Goal: Task Accomplishment & Management: Use online tool/utility

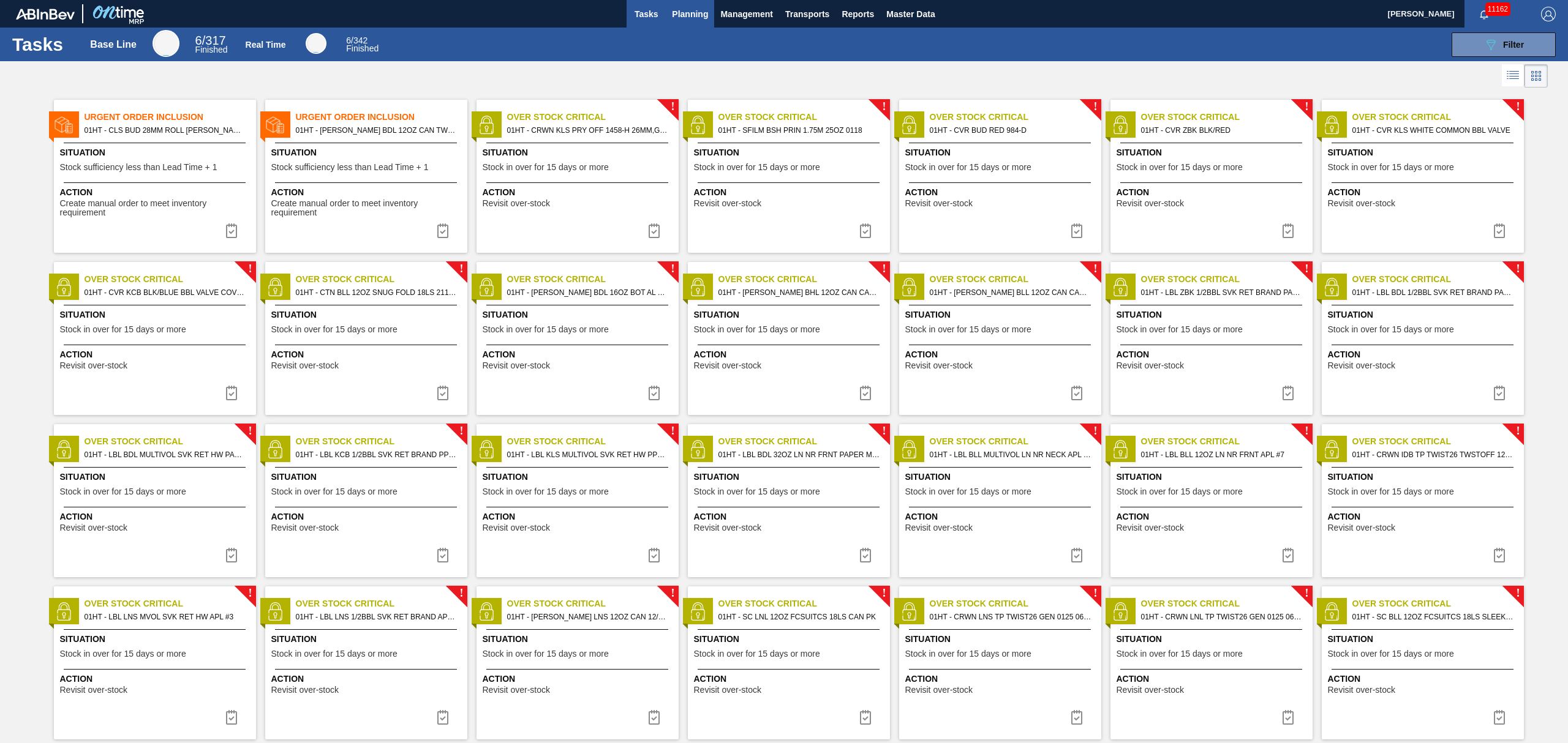
click at [672, 15] on span "Planning" at bounding box center [689, 14] width 36 height 15
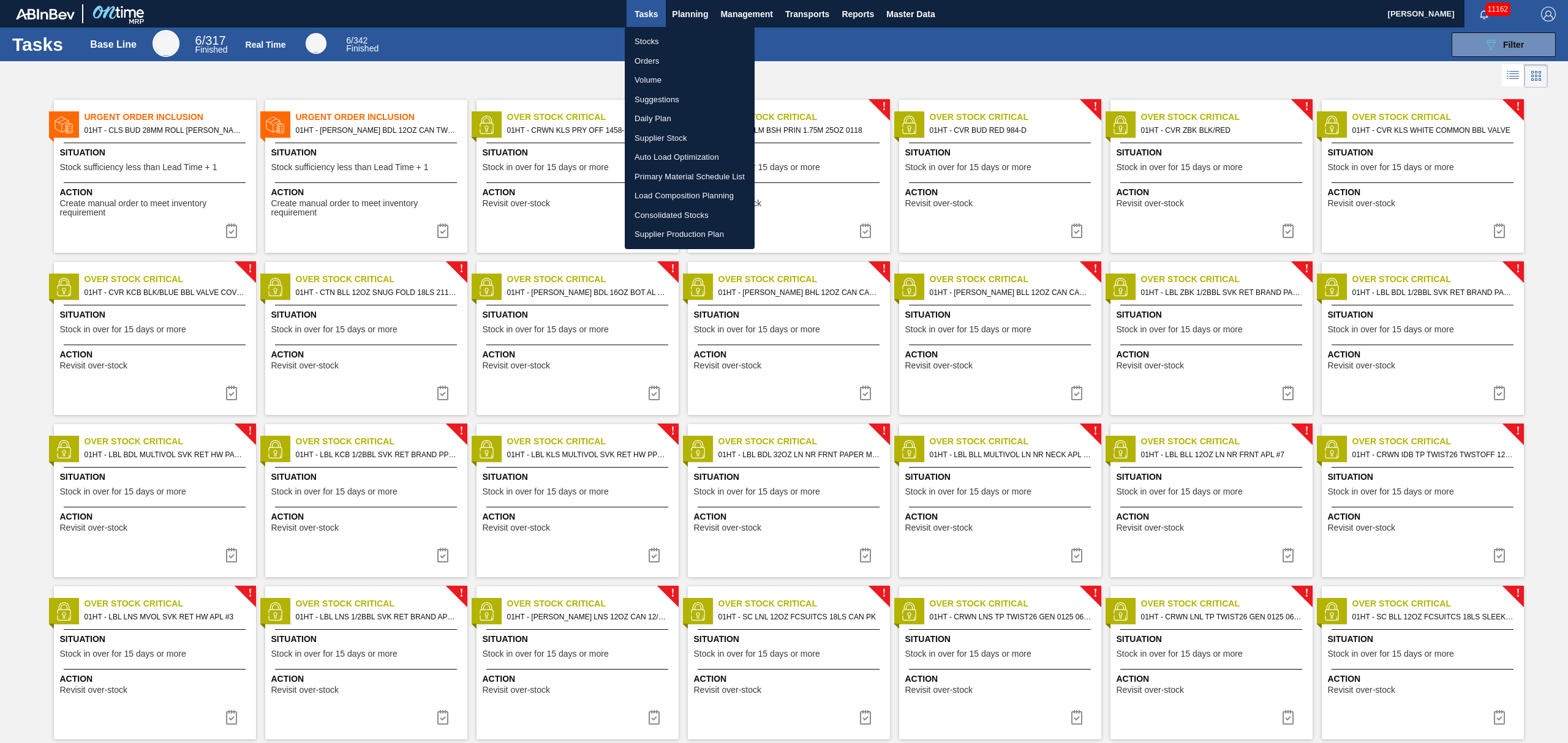
click at [644, 38] on li "Stocks" at bounding box center [689, 41] width 130 height 20
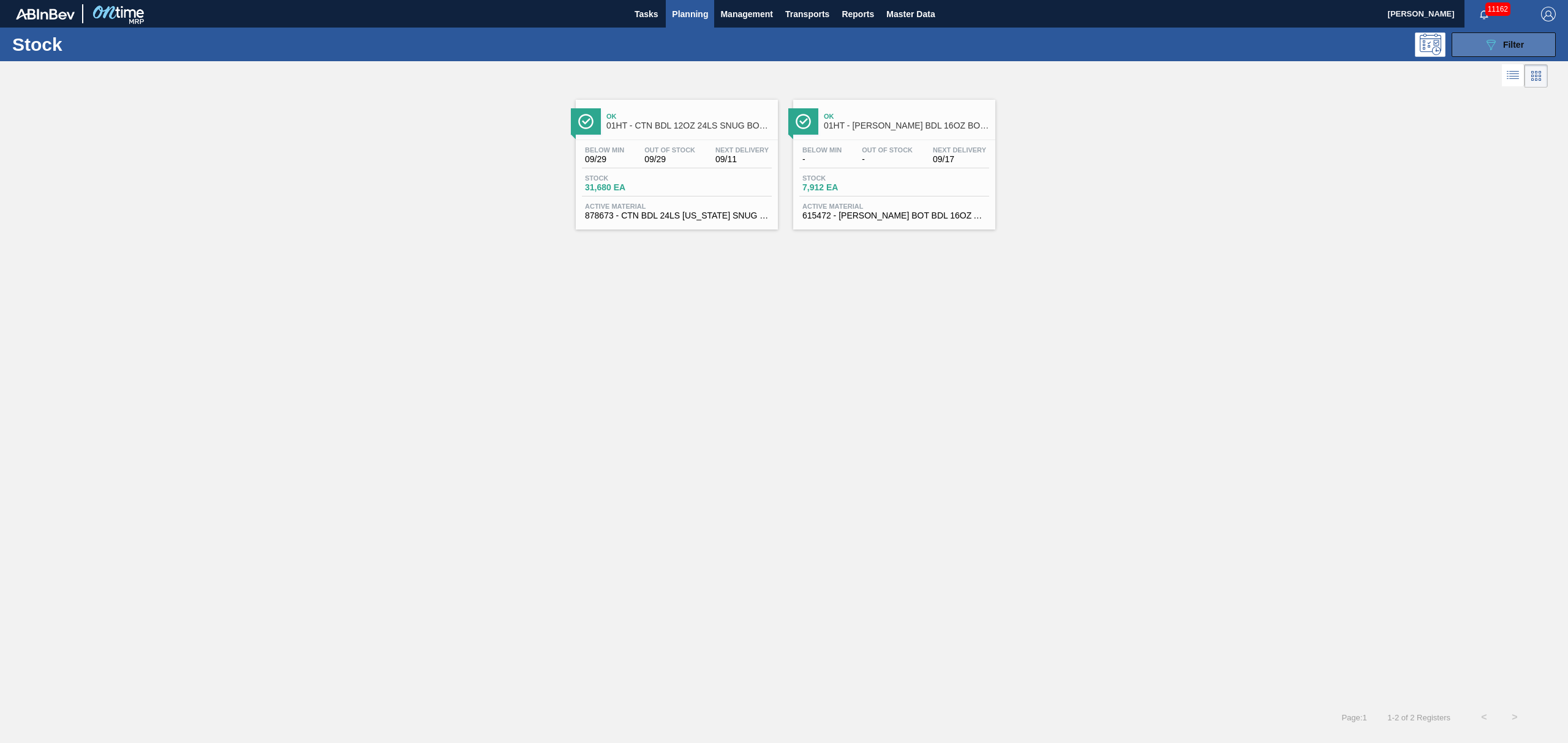
click at [1518, 38] on div "089F7B8B-B2A5-4AFE-B5C0-19BA573D28AC Filter" at bounding box center [1503, 44] width 41 height 15
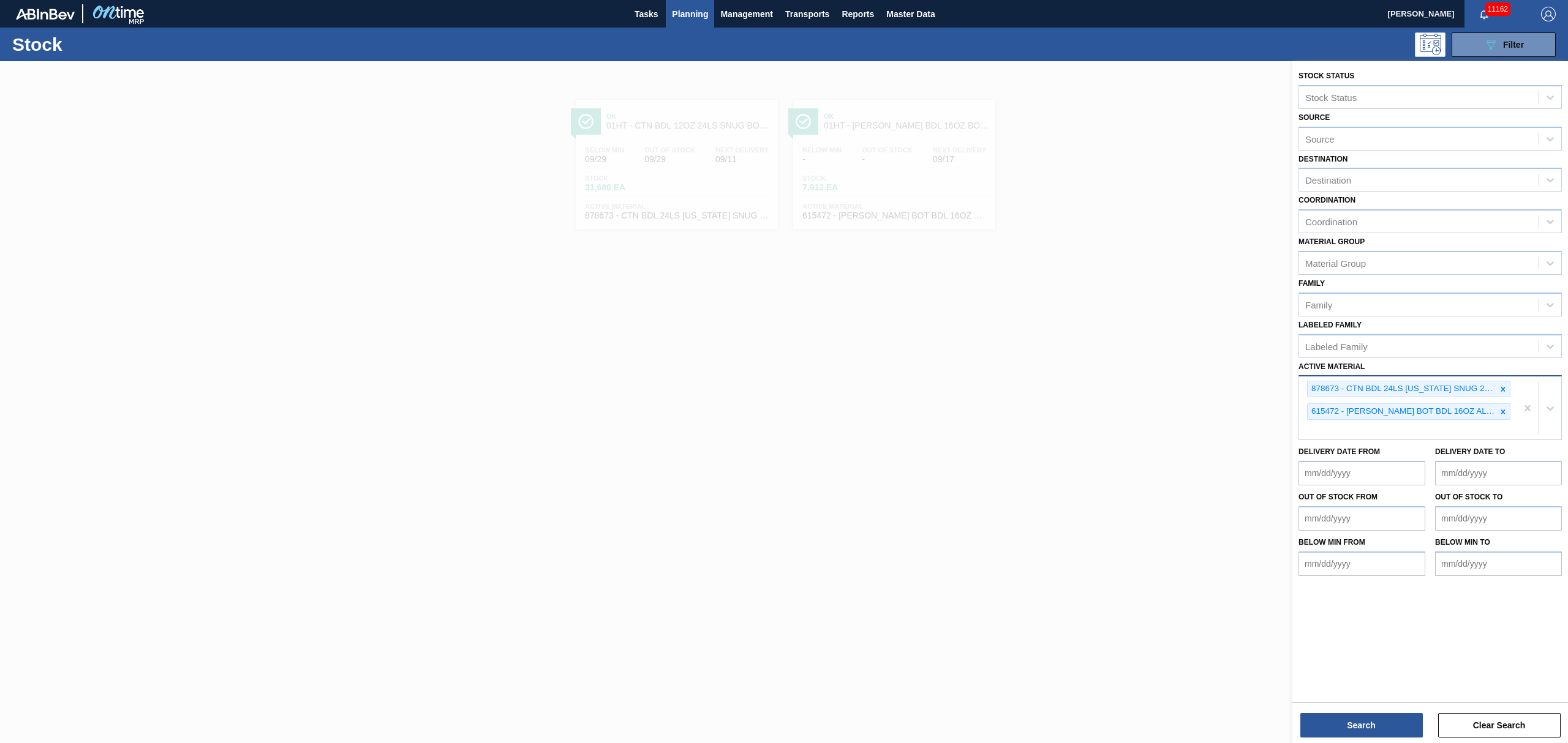
drag, startPoint x: 1525, startPoint y: 402, endPoint x: 1527, endPoint y: 374, distance: 28.1
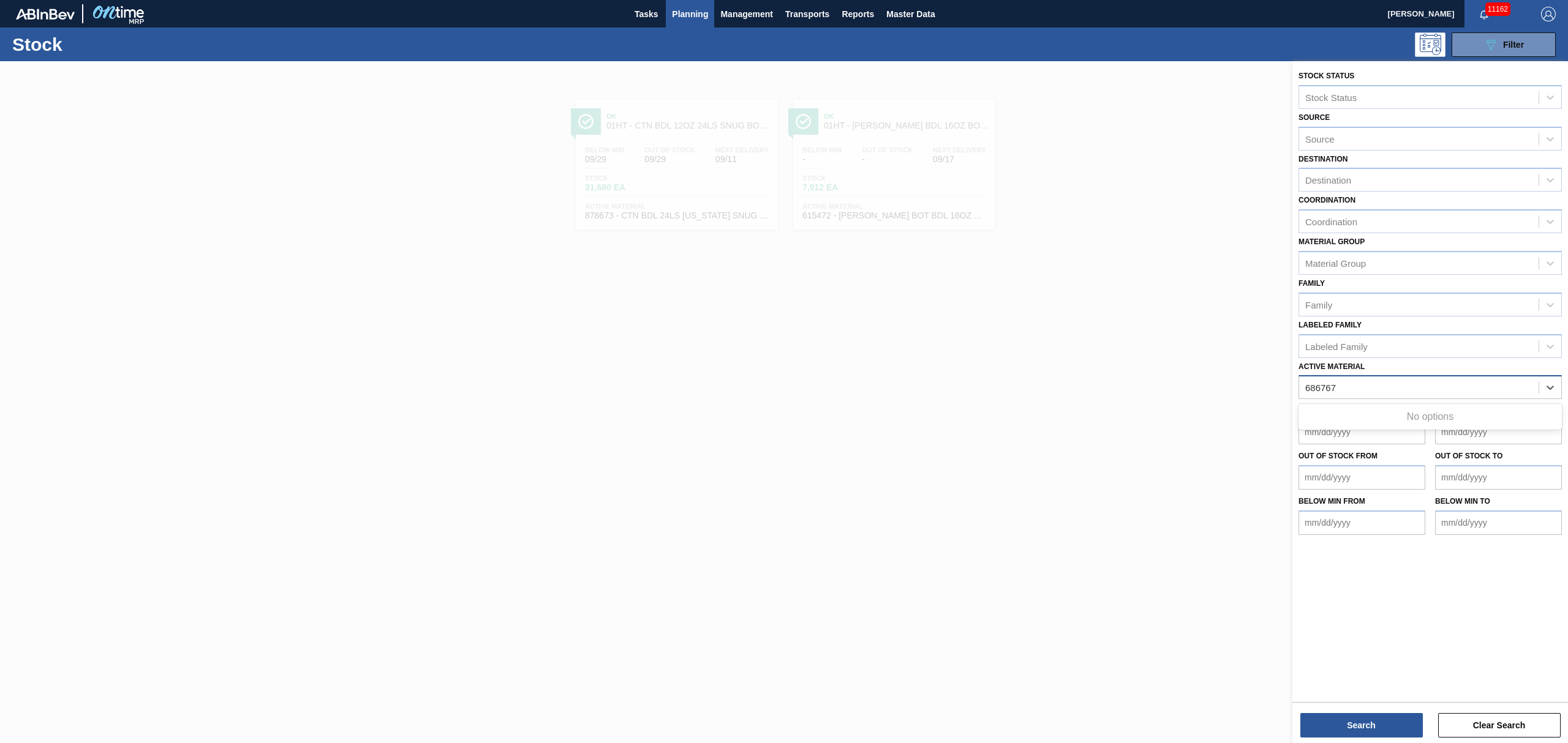
click at [1320, 386] on Material "686767" at bounding box center [1321, 388] width 32 height 10
type Material "683767"
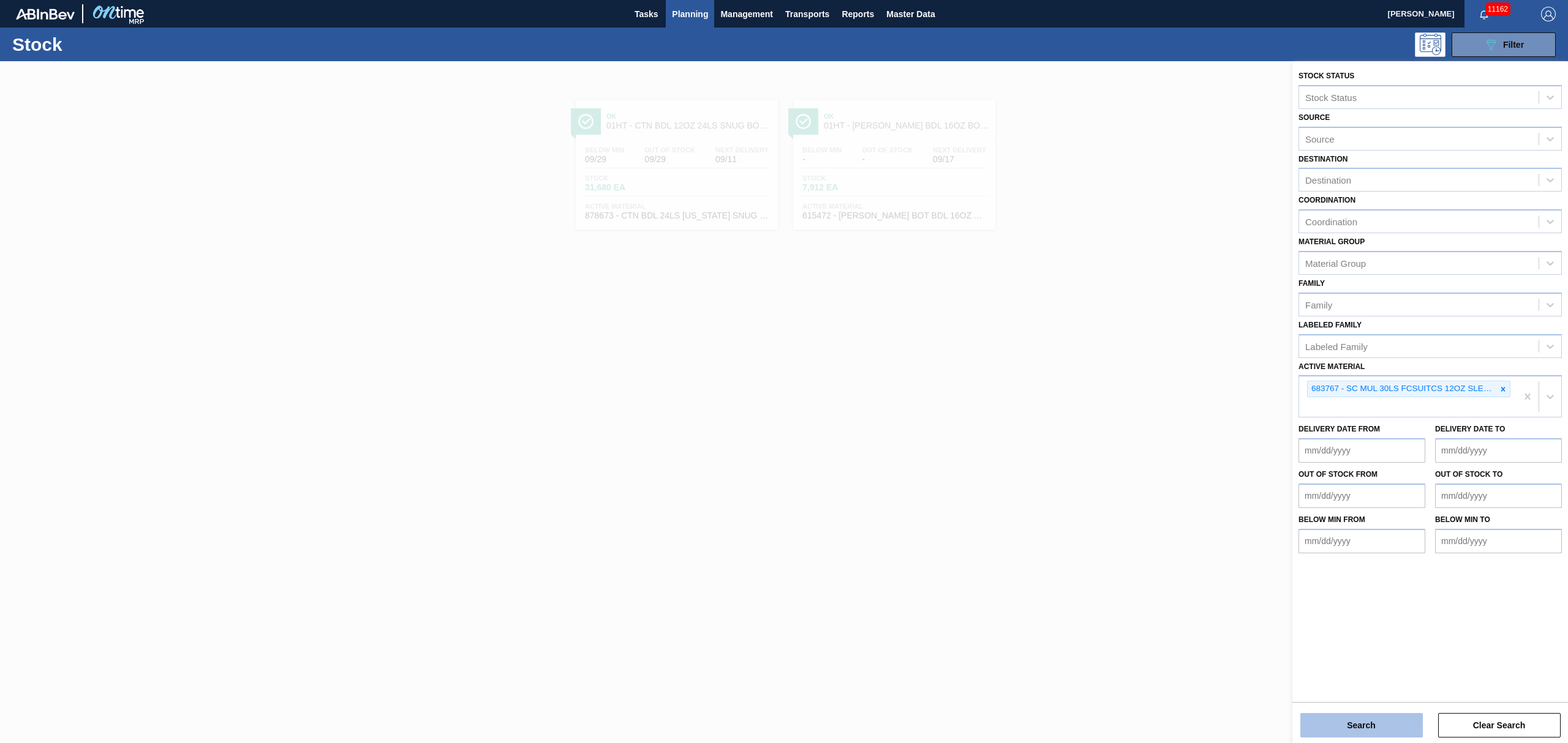
click at [1352, 715] on button "Search" at bounding box center [1361, 725] width 123 height 25
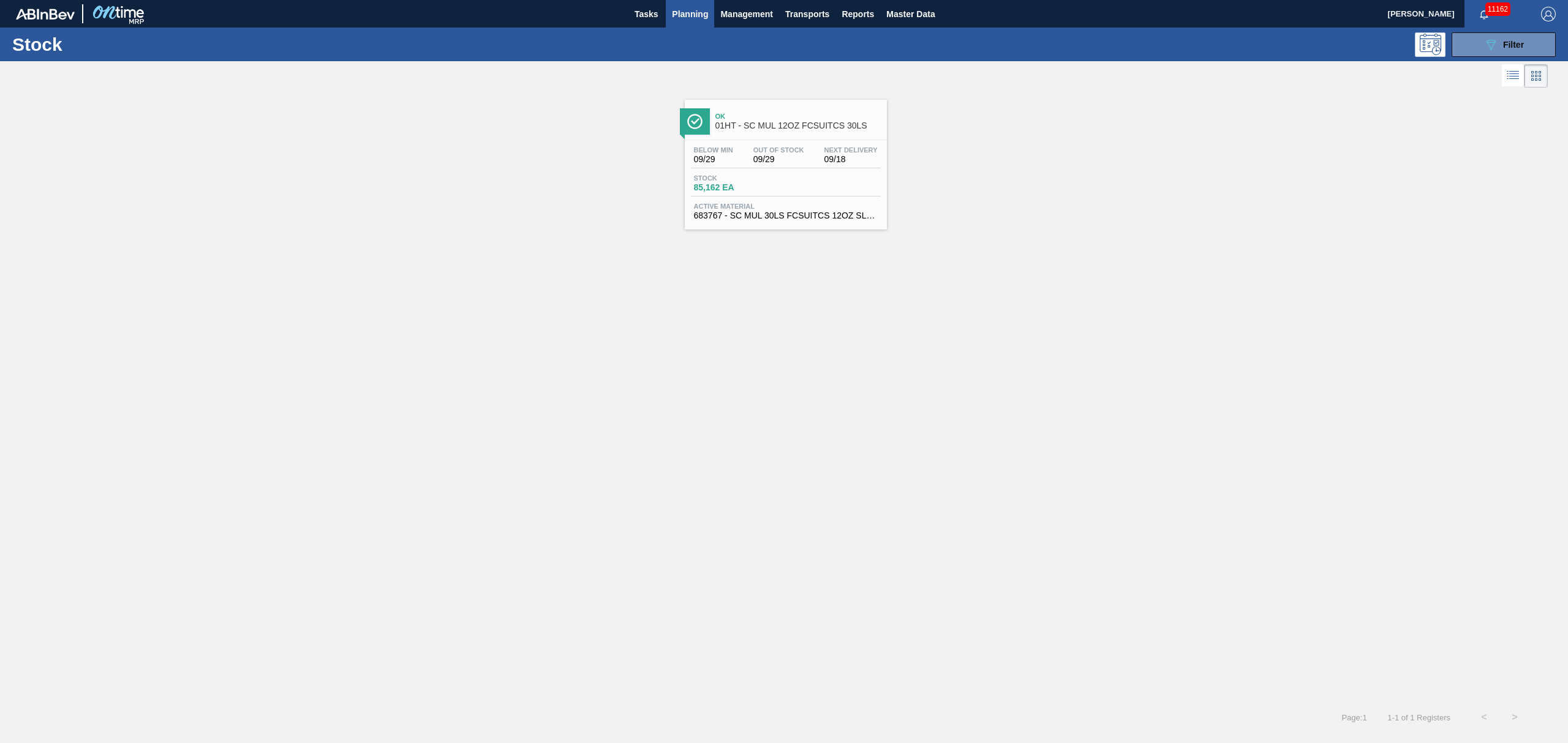
click at [742, 169] on div "Below Min 09/29 Out Of Stock 09/29 Next Delivery 09/18 Stock 85,162 EA Active M…" at bounding box center [786, 181] width 202 height 83
